Goal: Navigation & Orientation: Find specific page/section

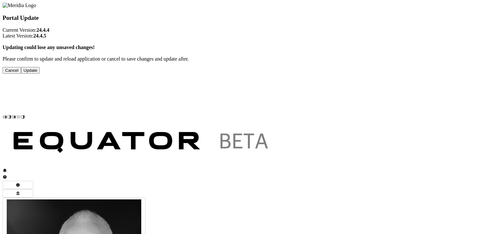
click at [40, 74] on button "Update" at bounding box center [30, 70] width 19 height 7
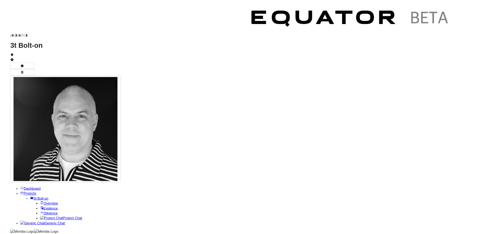
scroll to position [97, 0]
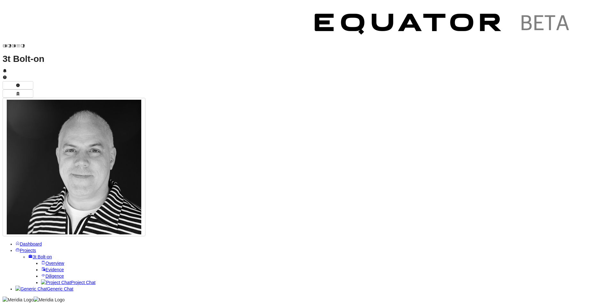
click at [45, 233] on span "Overview" at bounding box center [54, 262] width 19 height 5
click at [54, 233] on span "Scope" at bounding box center [60, 275] width 13 height 5
click at [45, 233] on span "Evidence" at bounding box center [54, 301] width 19 height 5
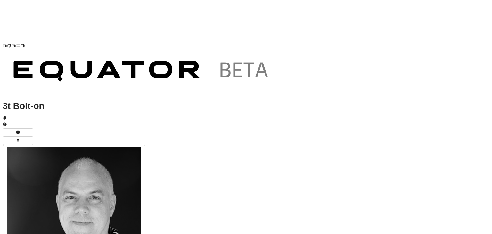
scroll to position [96, 0]
